Goal: Task Accomplishment & Management: Manage account settings

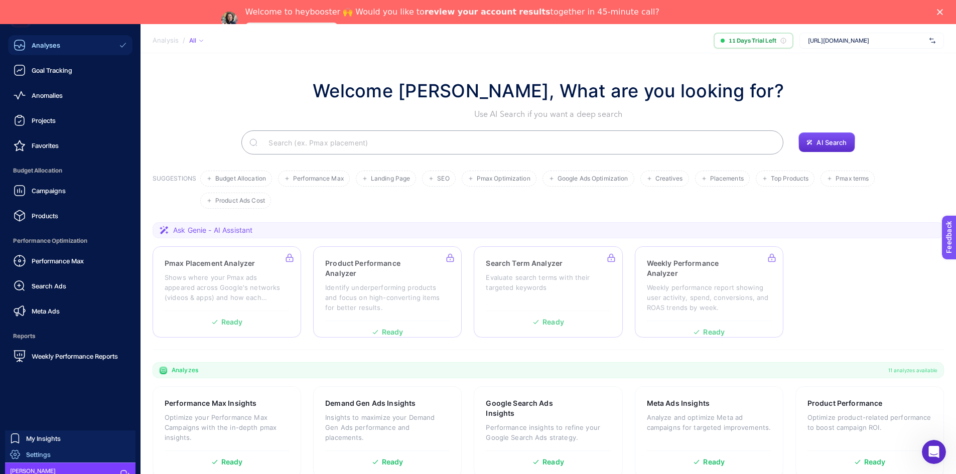
click at [21, 452] on div "Settings" at bounding box center [30, 455] width 41 height 10
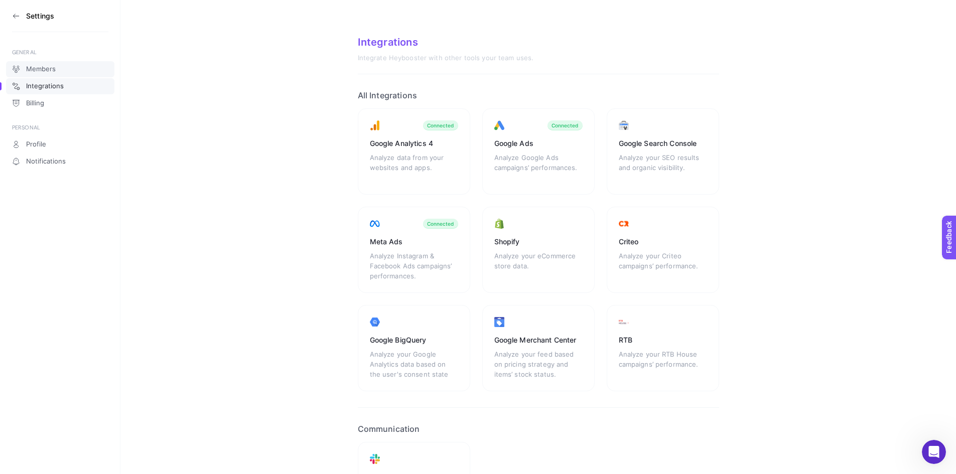
click at [55, 68] on span "Members" at bounding box center [41, 69] width 30 height 8
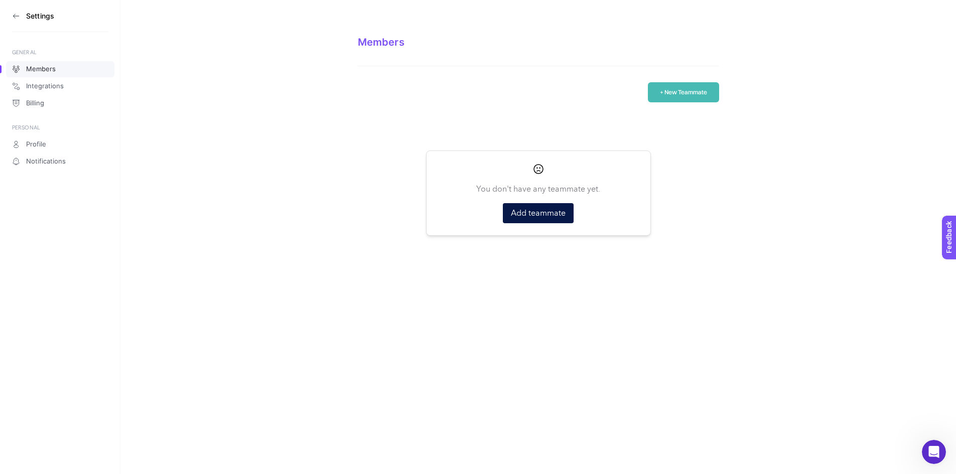
click at [694, 91] on button "+ New Teammate" at bounding box center [683, 92] width 71 height 20
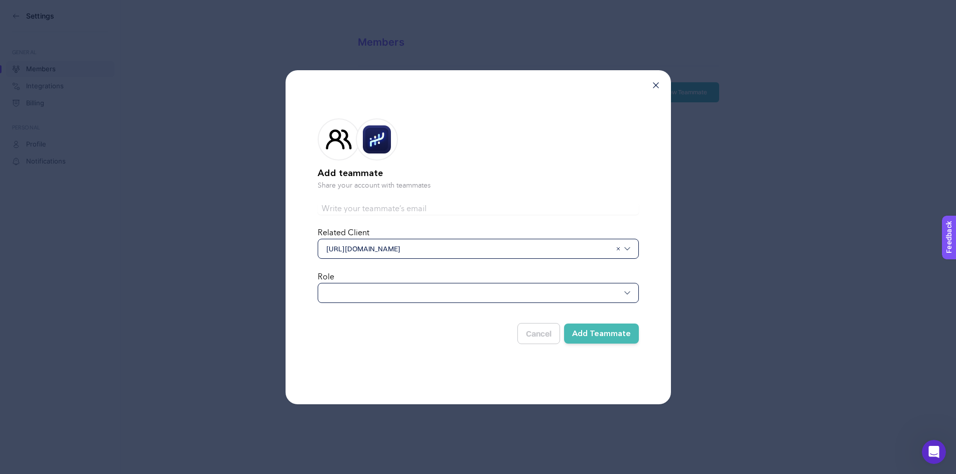
click at [342, 294] on div at bounding box center [478, 293] width 321 height 20
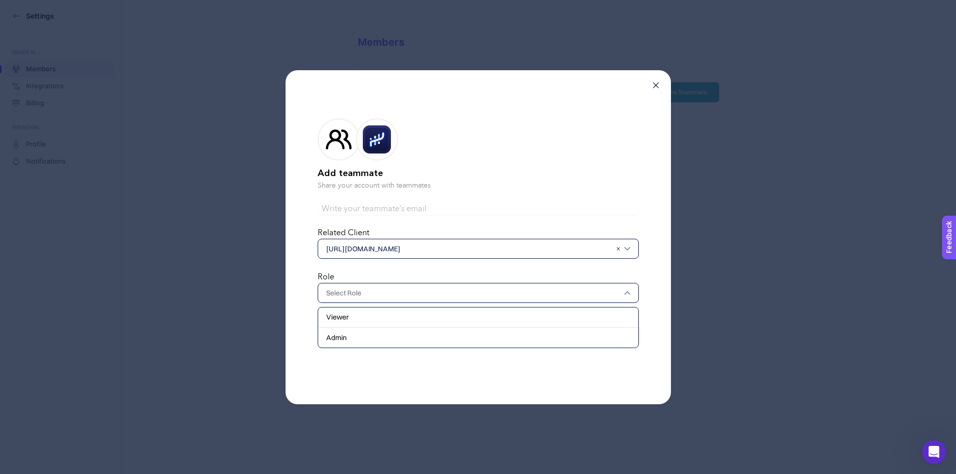
click at [402, 206] on input "text" at bounding box center [478, 209] width 321 height 12
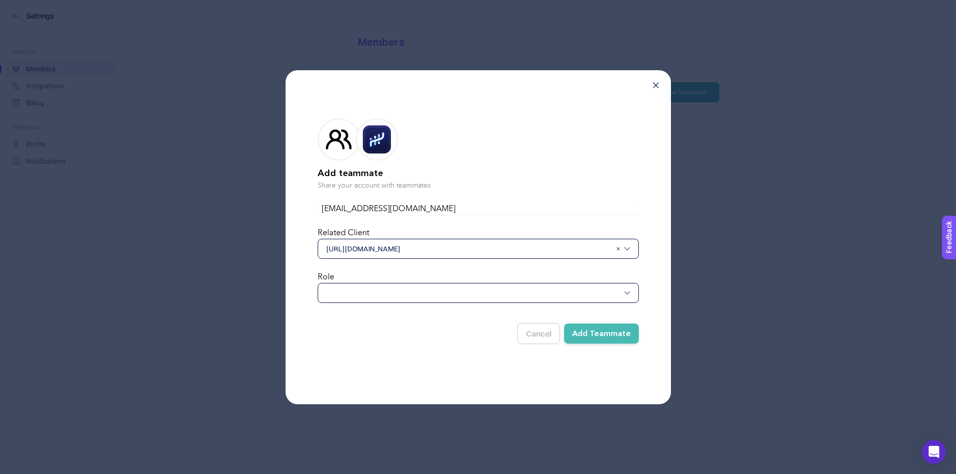
type input "[EMAIL_ADDRESS][DOMAIN_NAME]"
click at [463, 297] on div at bounding box center [478, 293] width 321 height 20
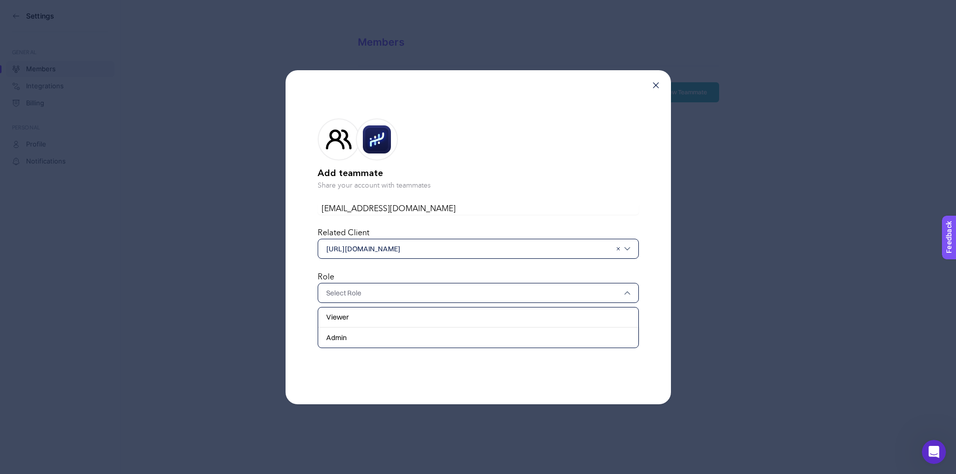
click at [446, 312] on div "Viewer" at bounding box center [478, 318] width 320 height 20
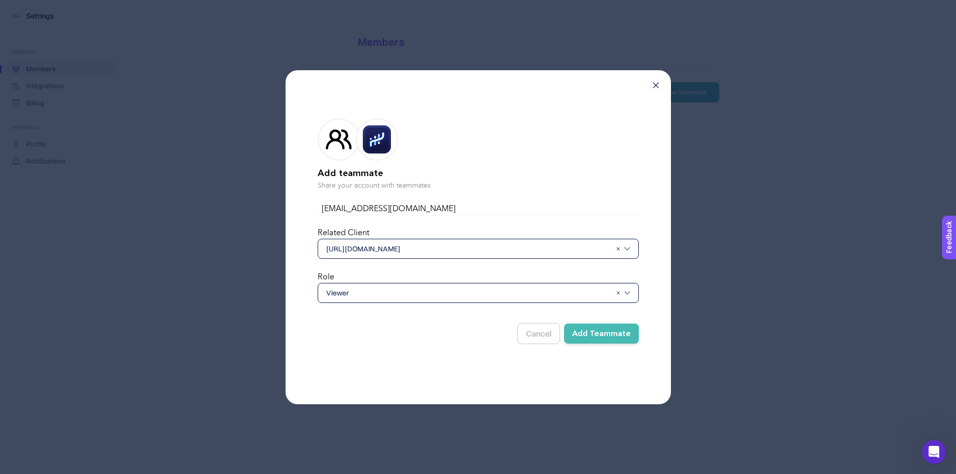
click at [614, 336] on button "Add Teammate" at bounding box center [601, 334] width 75 height 20
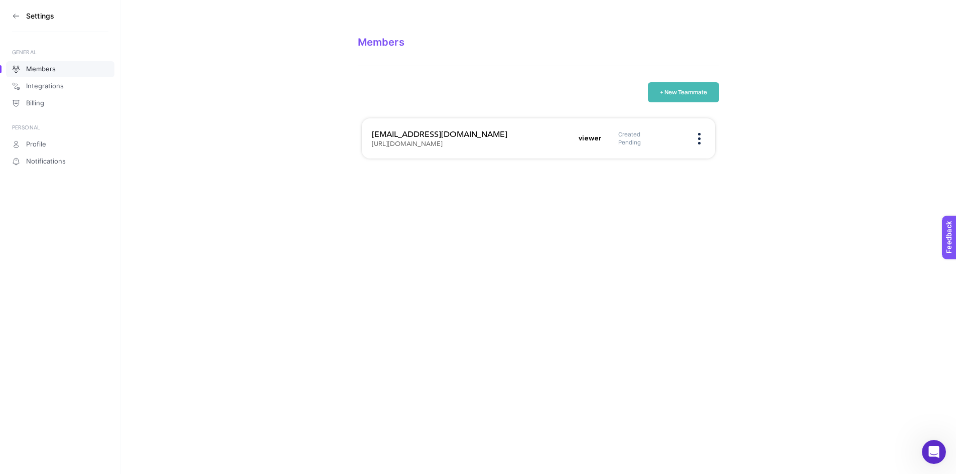
click at [686, 95] on button "+ New Teammate" at bounding box center [683, 92] width 71 height 20
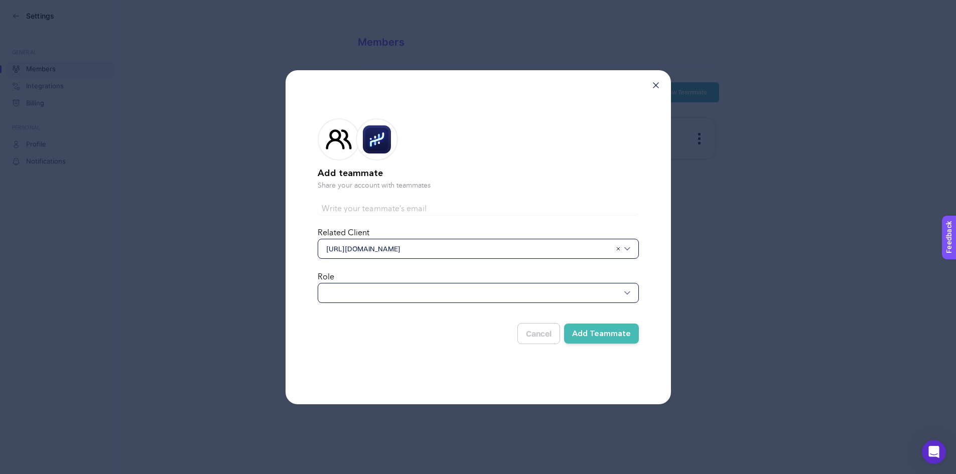
click at [362, 203] on input "text" at bounding box center [478, 209] width 321 height 12
type input "[EMAIL_ADDRESS][DOMAIN_NAME]"
click at [370, 296] on div at bounding box center [478, 293] width 321 height 20
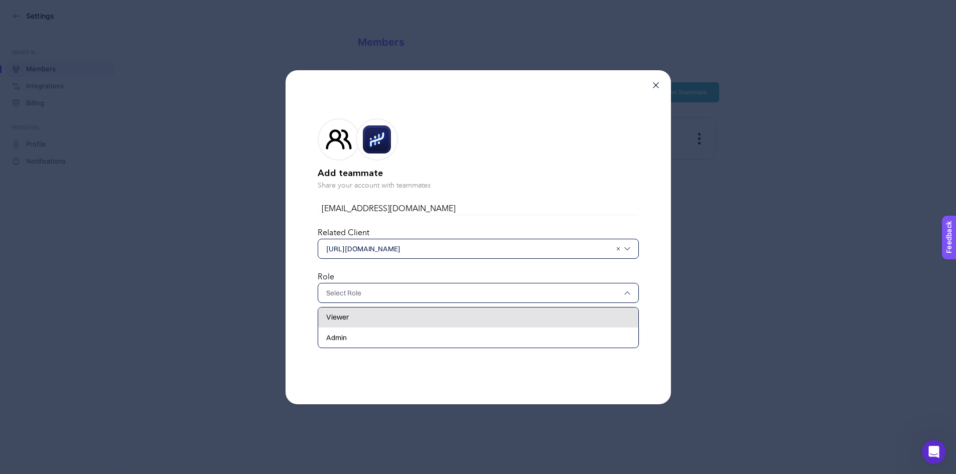
click at [364, 317] on div "Viewer" at bounding box center [478, 318] width 320 height 20
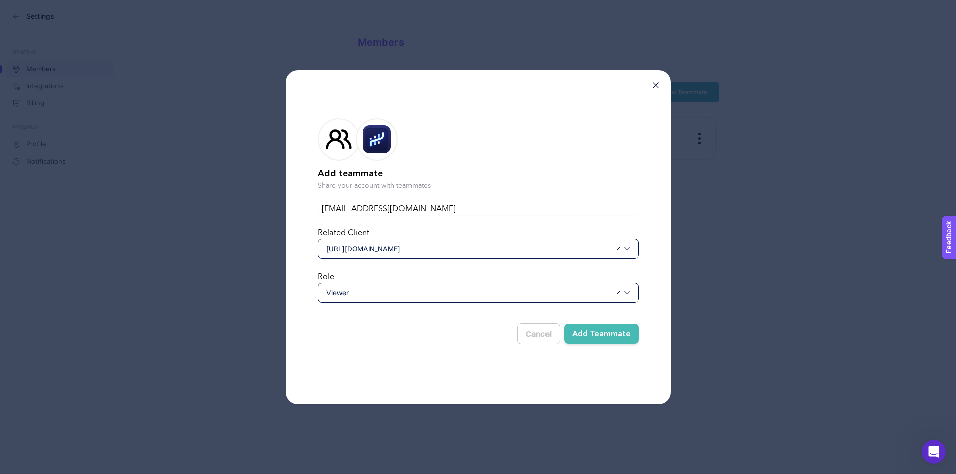
click at [616, 331] on button "Add Teammate" at bounding box center [601, 334] width 75 height 20
